Goal: Information Seeking & Learning: Learn about a topic

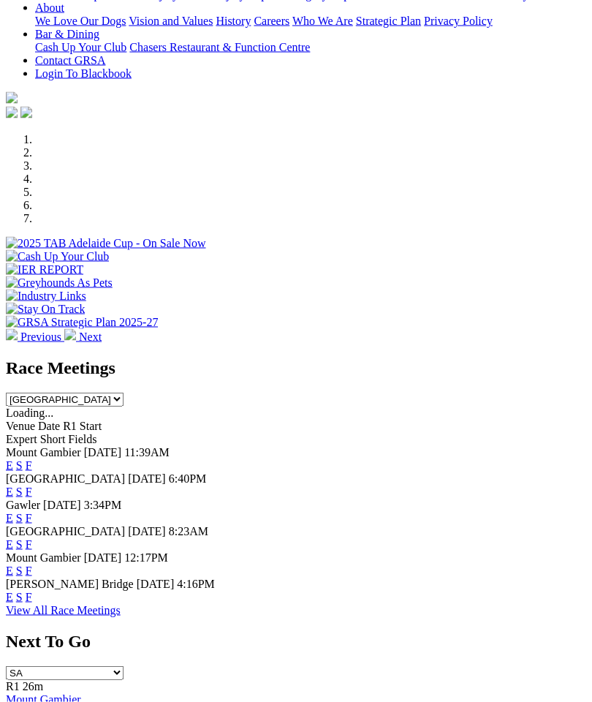
scroll to position [357, 0]
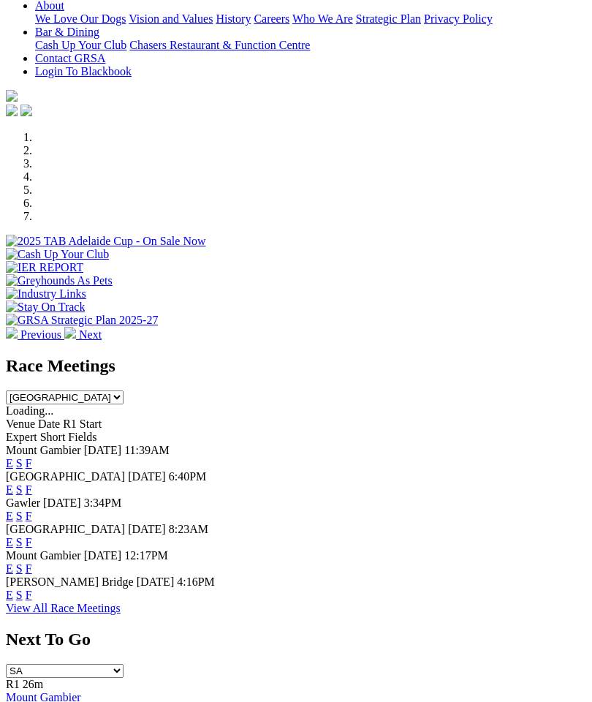
click at [32, 589] on link "F" at bounding box center [29, 595] width 7 height 12
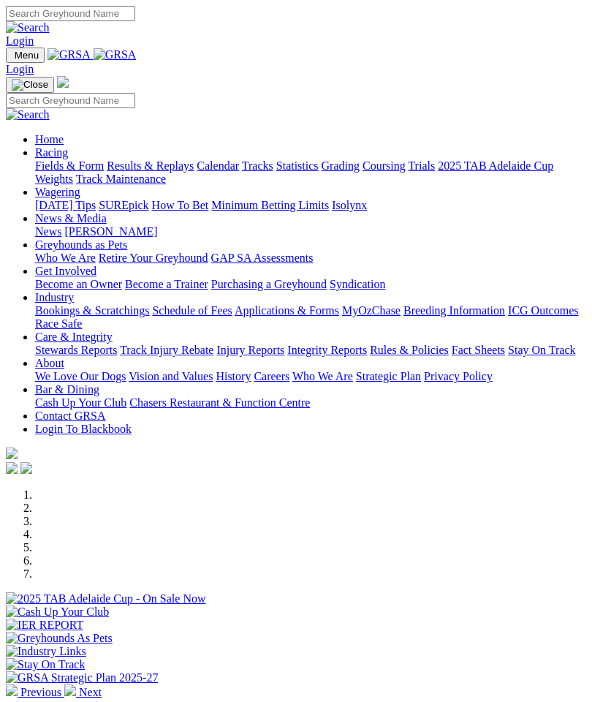
scroll to position [416, 0]
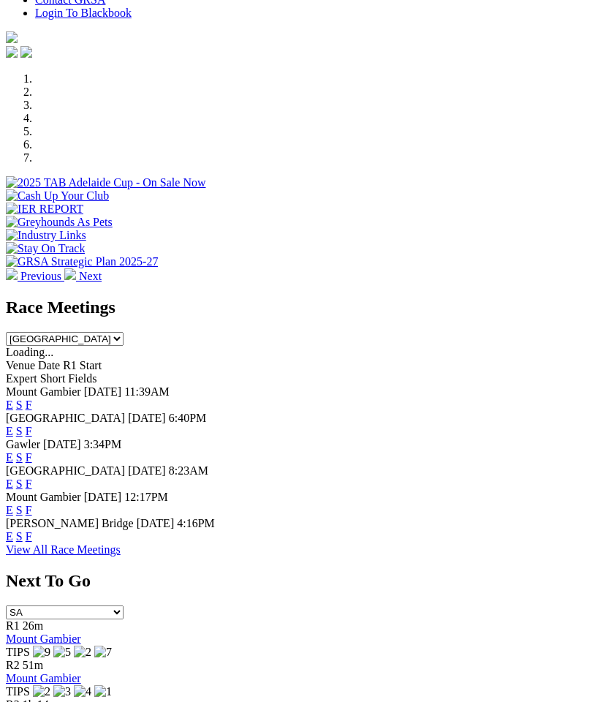
click at [32, 477] on link "F" at bounding box center [29, 483] width 7 height 12
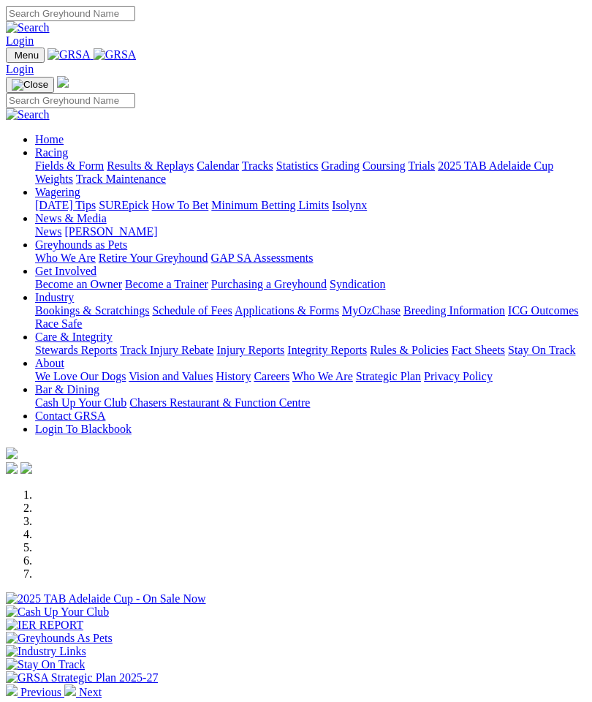
scroll to position [416, 0]
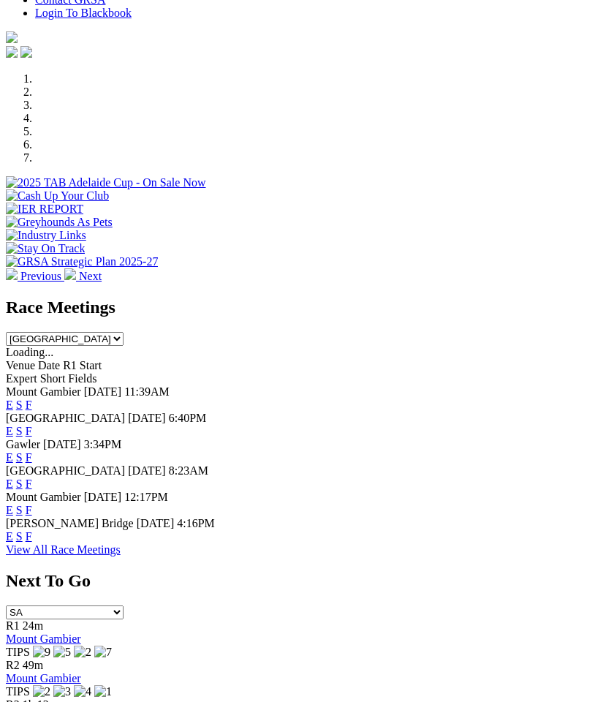
click at [32, 451] on link "F" at bounding box center [29, 457] width 7 height 12
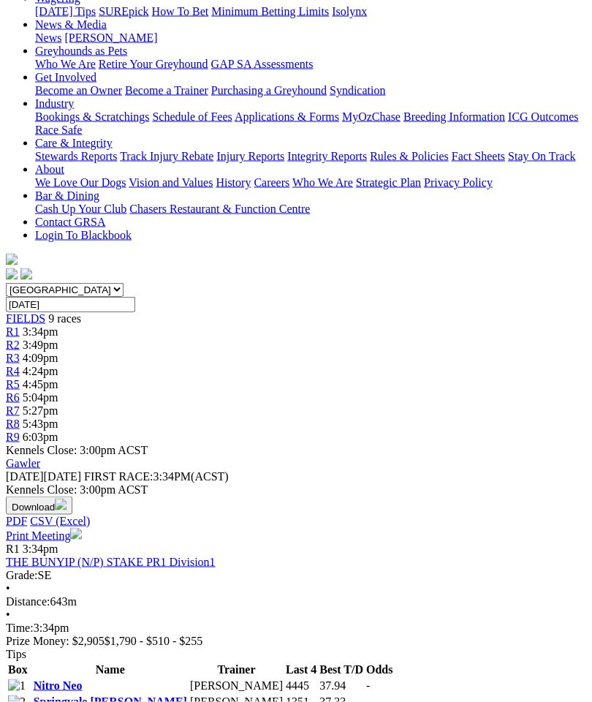
scroll to position [197, 0]
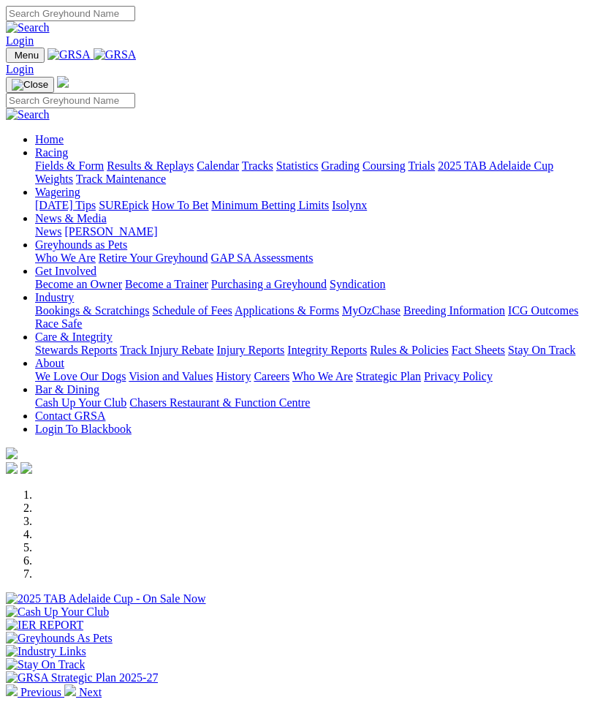
scroll to position [416, 0]
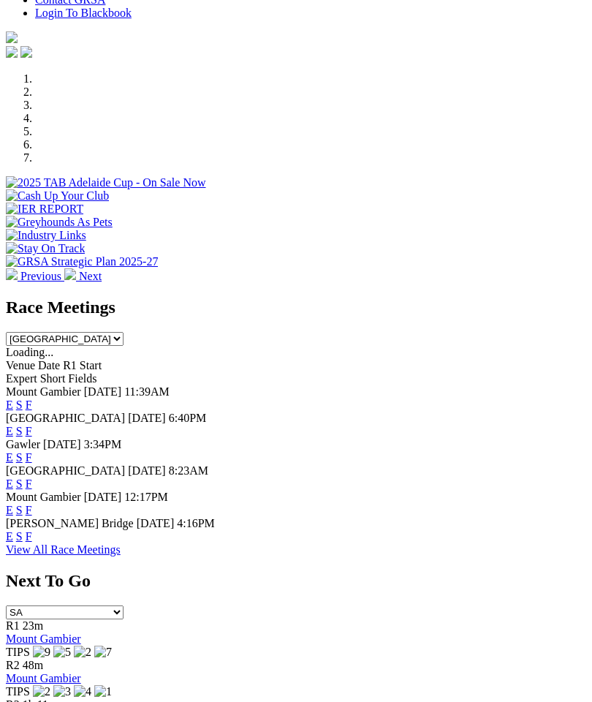
click at [32, 530] on link "F" at bounding box center [29, 536] width 7 height 12
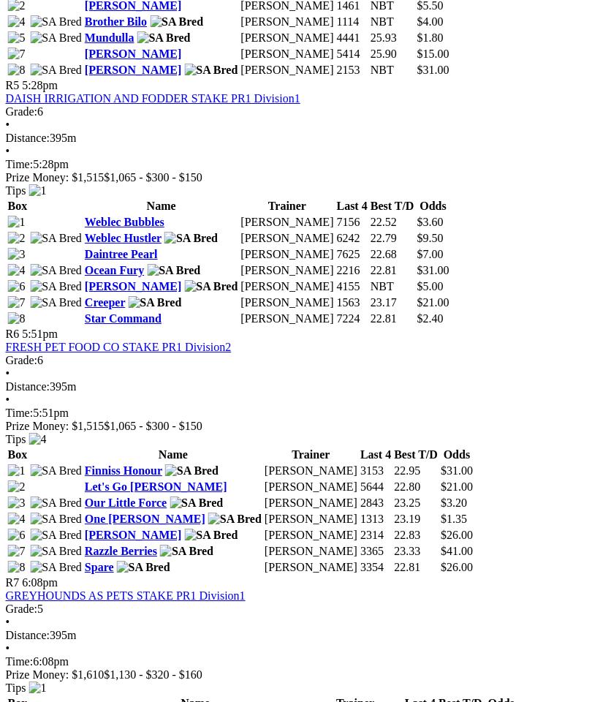
scroll to position [1768, 0]
